Goal: Transaction & Acquisition: Purchase product/service

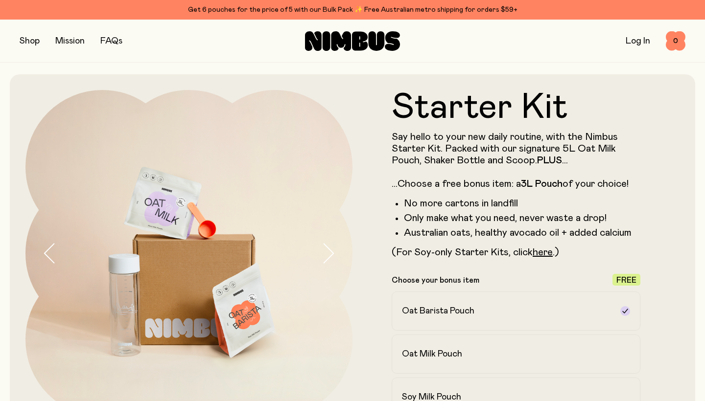
click at [30, 41] on button "button" at bounding box center [30, 41] width 20 height 14
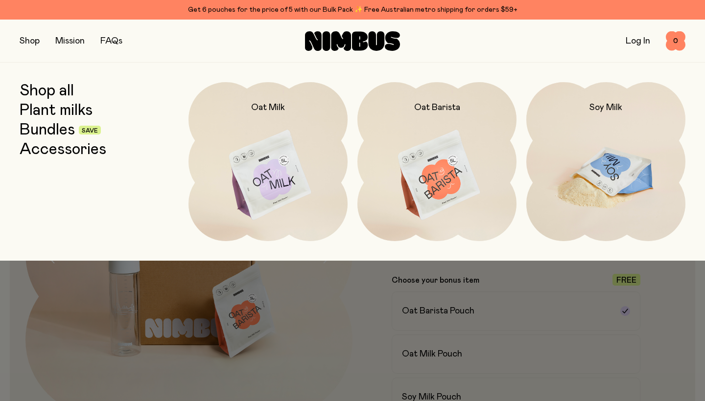
click at [575, 154] on img at bounding box center [605, 175] width 159 height 187
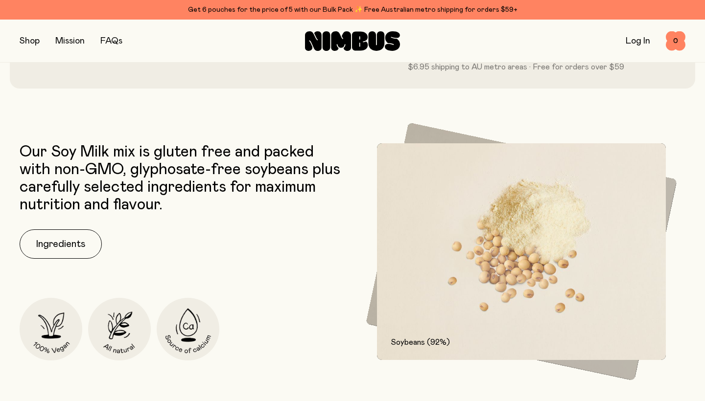
scroll to position [396, 0]
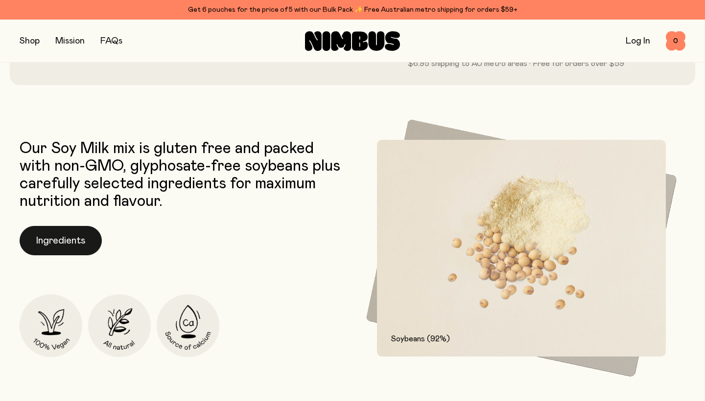
click at [58, 240] on button "Ingredients" at bounding box center [61, 240] width 82 height 29
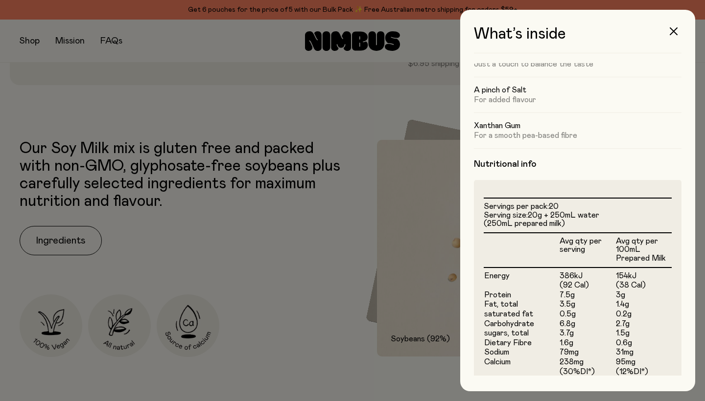
scroll to position [129, 0]
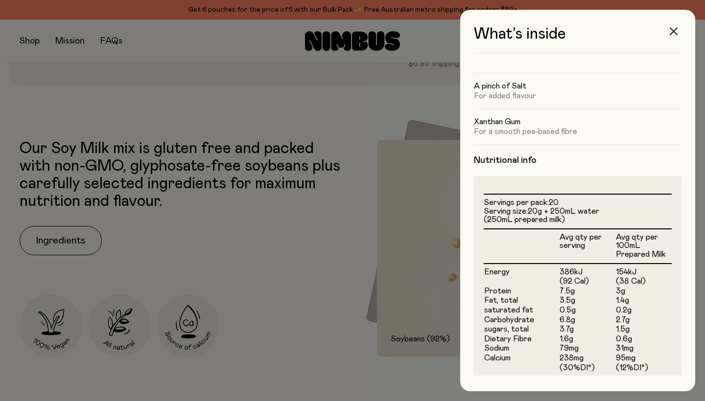
click at [674, 31] on icon "button" at bounding box center [673, 31] width 8 height 8
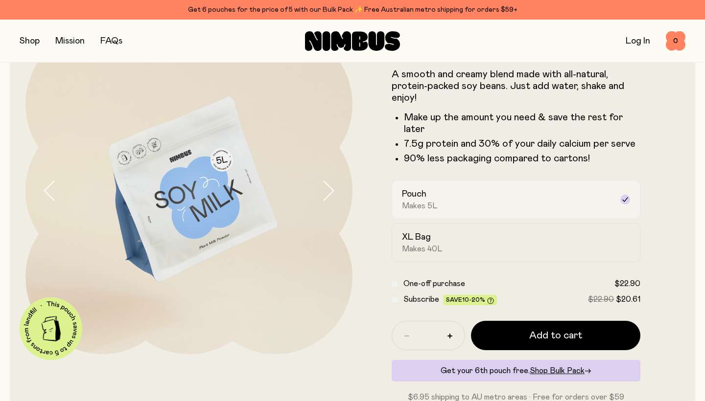
scroll to position [64, 0]
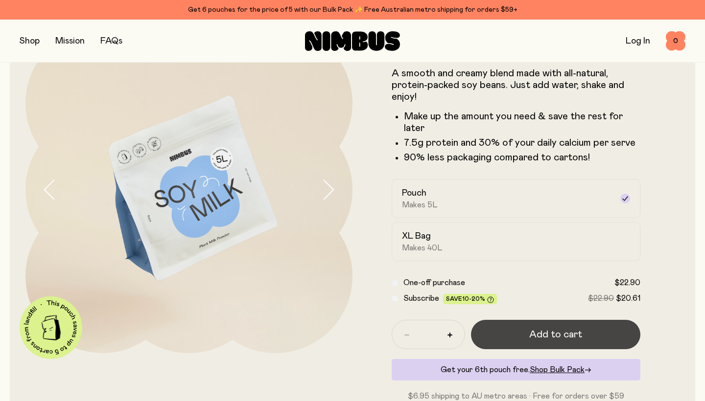
click at [555, 331] on span "Add to cart" at bounding box center [555, 335] width 53 height 14
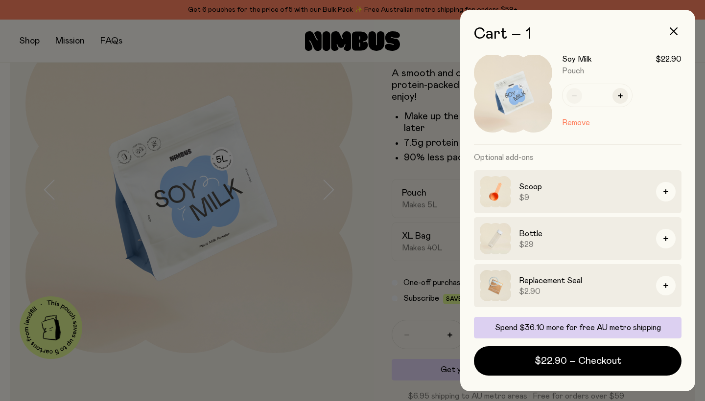
scroll to position [12, 0]
click at [498, 239] on img at bounding box center [495, 238] width 31 height 31
click at [675, 27] on button "button" at bounding box center [673, 31] width 23 height 23
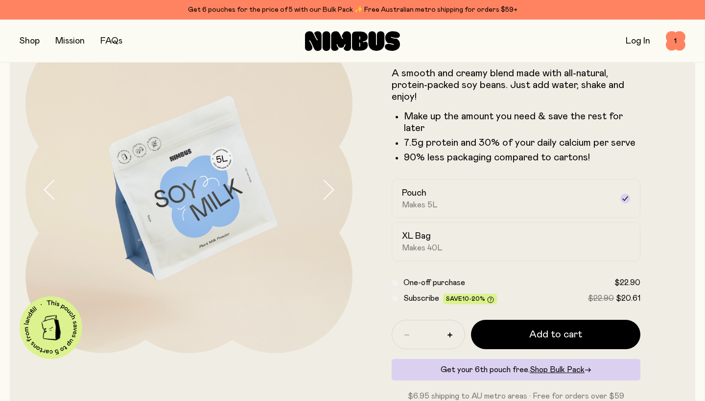
click at [26, 41] on button "button" at bounding box center [30, 41] width 20 height 14
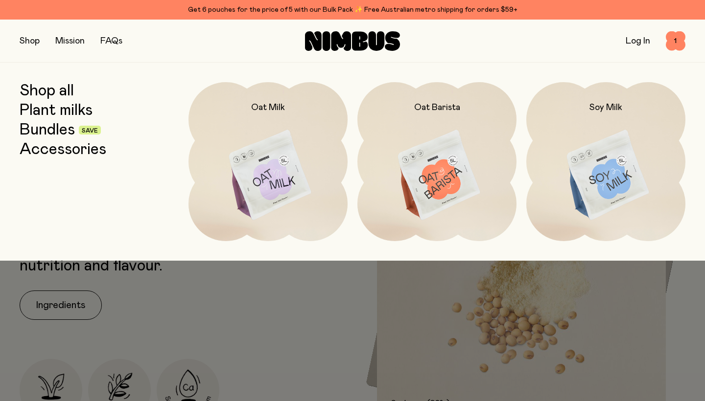
scroll to position [347, 0]
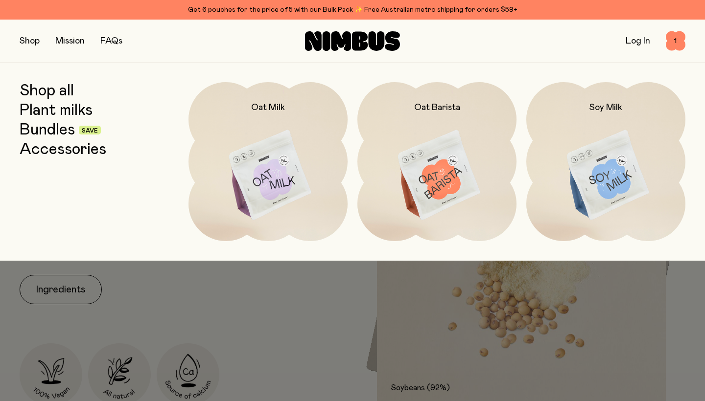
click at [56, 114] on link "Plant milks" at bounding box center [56, 111] width 73 height 18
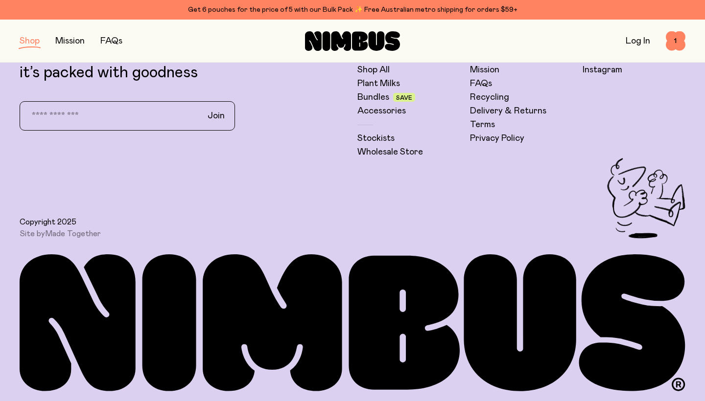
scroll to position [670, 0]
click at [33, 43] on button "button" at bounding box center [30, 41] width 20 height 14
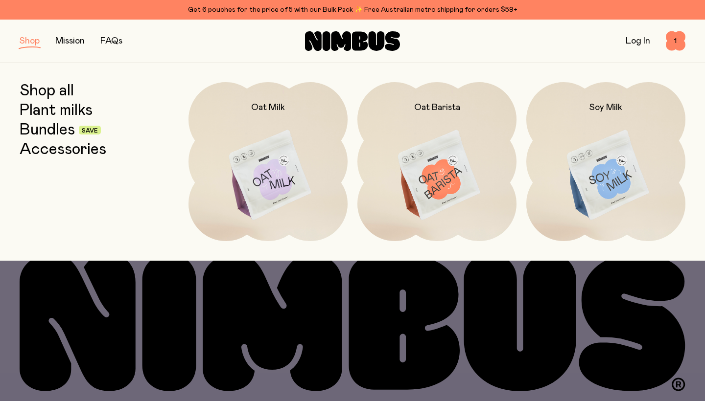
click at [29, 153] on link "Accessories" at bounding box center [63, 150] width 87 height 18
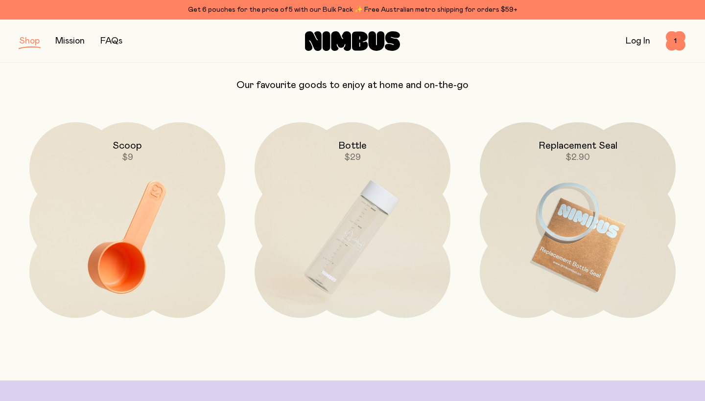
scroll to position [67, 0]
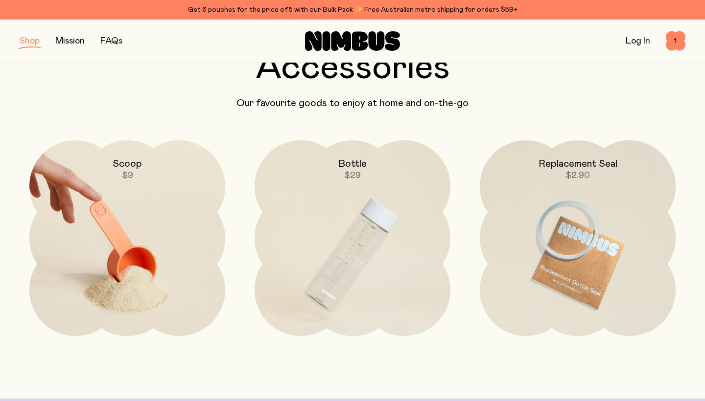
click at [111, 242] on img at bounding box center [127, 255] width 196 height 230
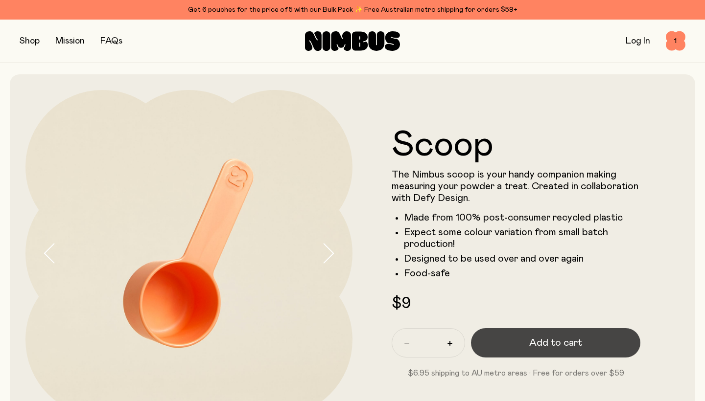
click at [533, 352] on button "Add to cart" at bounding box center [555, 342] width 169 height 29
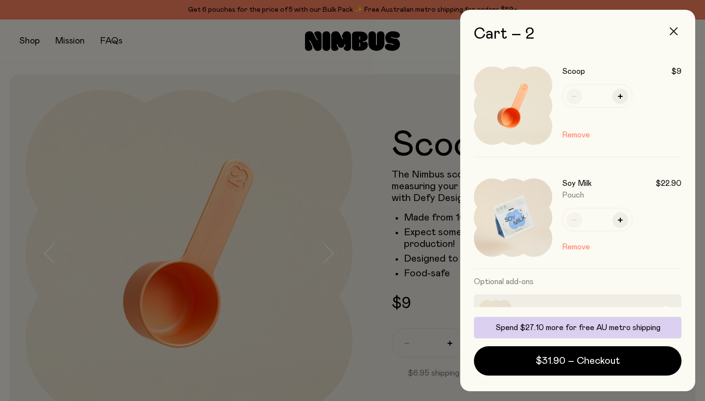
click at [674, 26] on button "button" at bounding box center [673, 31] width 23 height 23
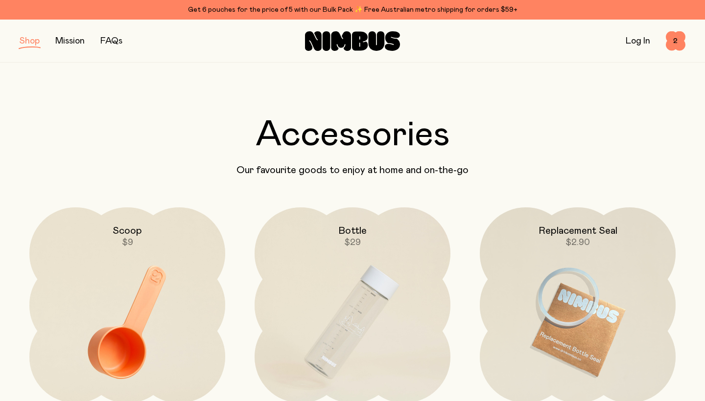
scroll to position [67, 0]
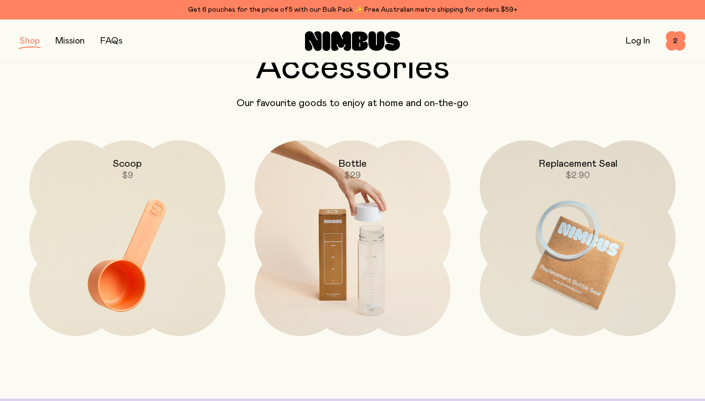
click at [353, 277] on img at bounding box center [352, 255] width 196 height 230
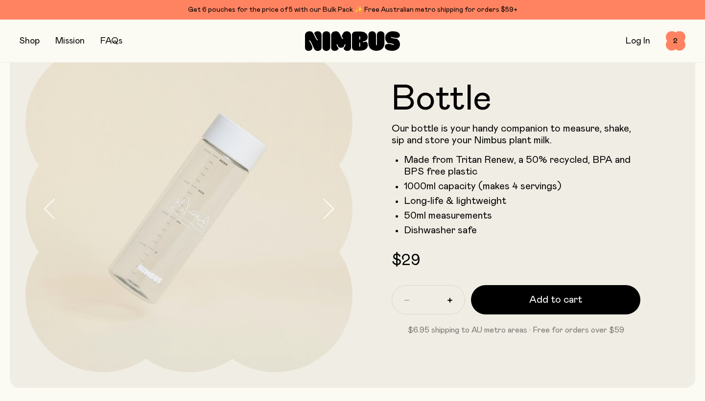
scroll to position [45, 0]
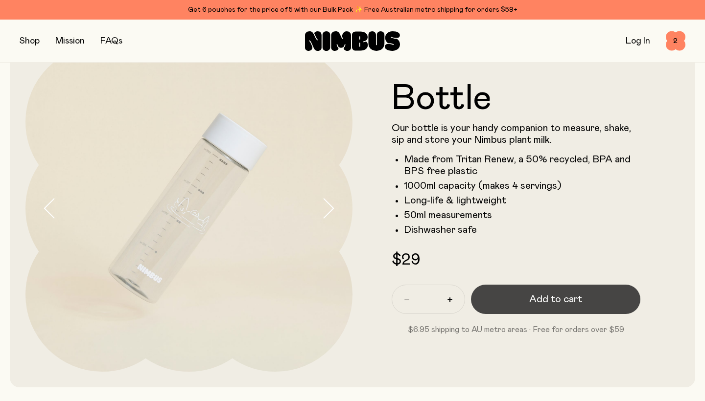
click at [540, 299] on span "Add to cart" at bounding box center [555, 300] width 53 height 14
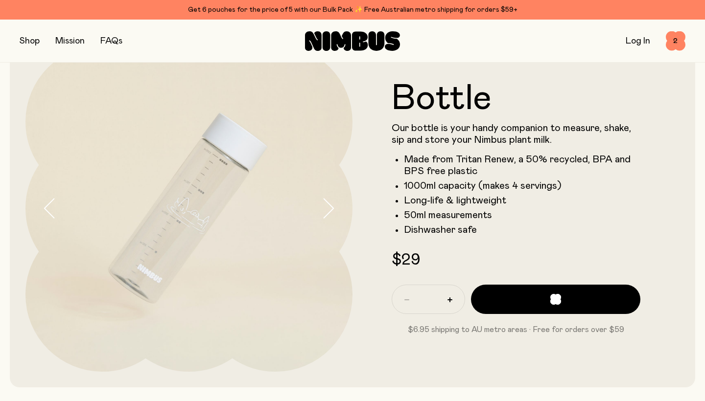
scroll to position [0, 0]
